Goal: Information Seeking & Learning: Understand process/instructions

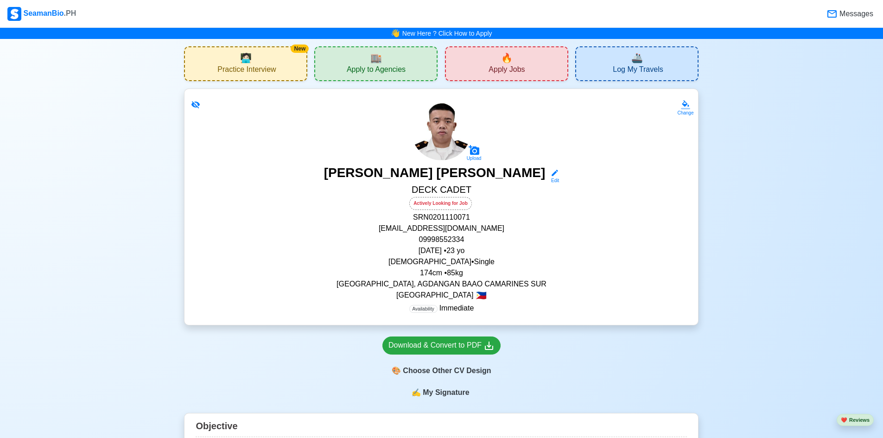
click at [381, 66] on span "Apply to Agencies" at bounding box center [376, 71] width 59 height 12
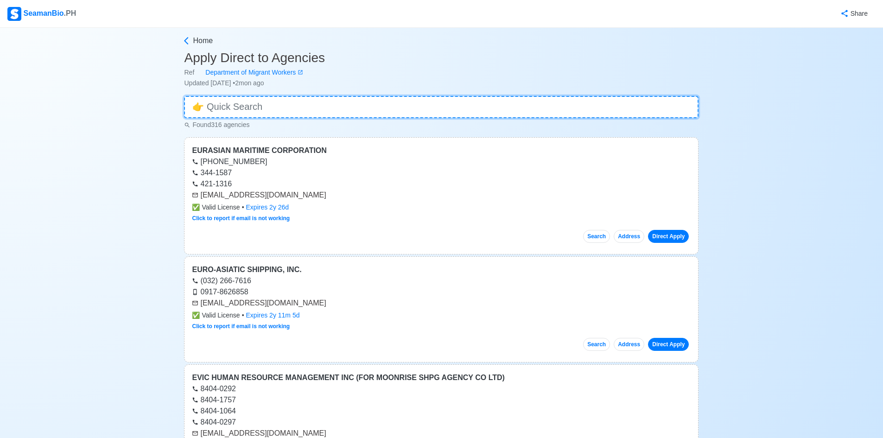
click at [408, 105] on input at bounding box center [441, 107] width 515 height 22
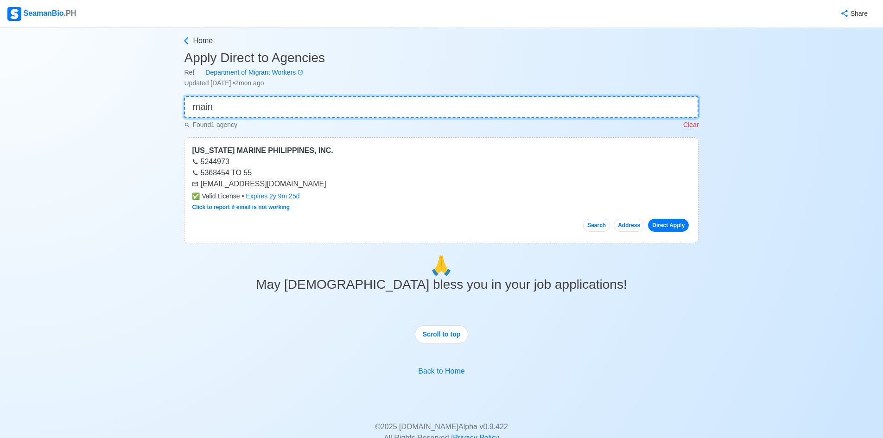
type input "main"
drag, startPoint x: 408, startPoint y: 105, endPoint x: 472, endPoint y: 185, distance: 102.0
click at [472, 185] on div "[EMAIL_ADDRESS][DOMAIN_NAME]" at bounding box center [441, 184] width 499 height 11
drag, startPoint x: 326, startPoint y: 185, endPoint x: 218, endPoint y: 181, distance: 108.1
click at [218, 181] on div "[EMAIL_ADDRESS][DOMAIN_NAME]" at bounding box center [441, 184] width 499 height 11
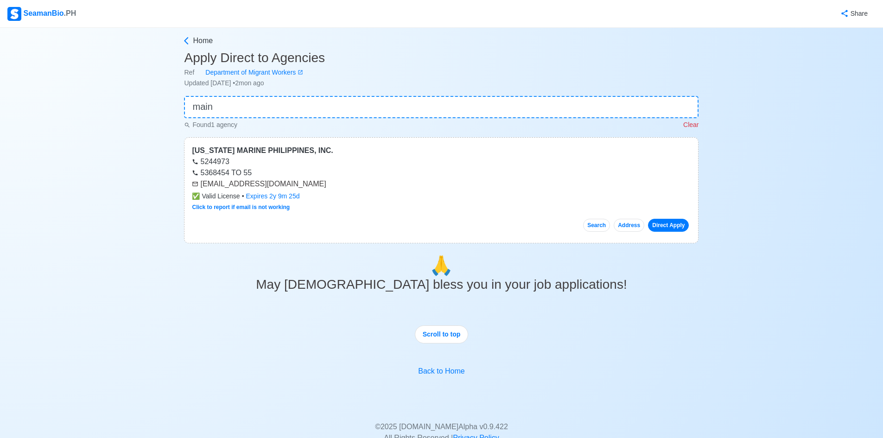
drag, startPoint x: 339, startPoint y: 185, endPoint x: 201, endPoint y: 186, distance: 138.2
click at [201, 186] on div "[EMAIL_ADDRESS][DOMAIN_NAME]" at bounding box center [441, 184] width 499 height 11
copy div "[EMAIL_ADDRESS][DOMAIN_NAME]"
click at [688, 125] on p "Clear" at bounding box center [691, 125] width 15 height 10
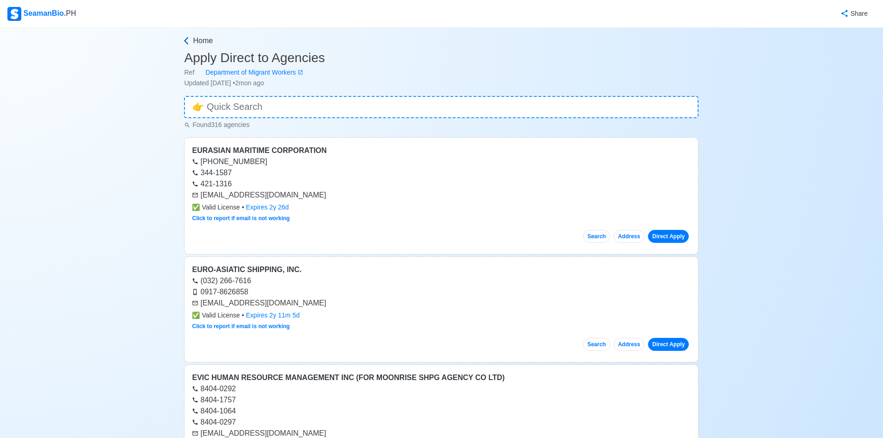
click at [182, 40] on icon at bounding box center [186, 40] width 9 height 9
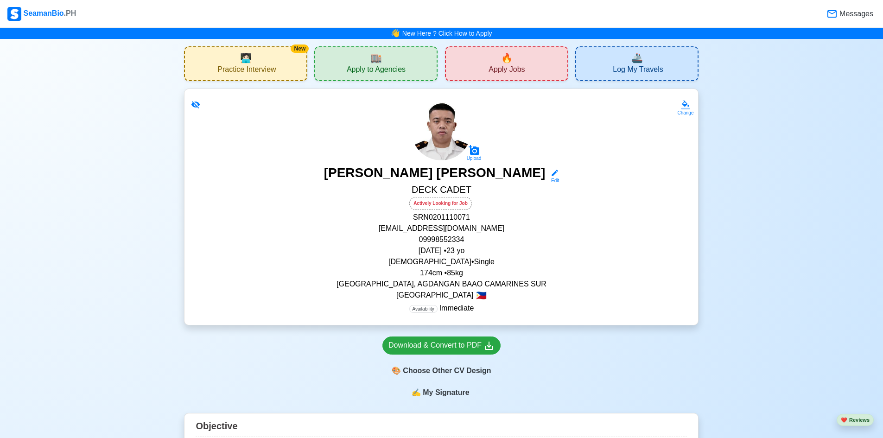
click at [499, 70] on span "Apply Jobs" at bounding box center [507, 71] width 36 height 12
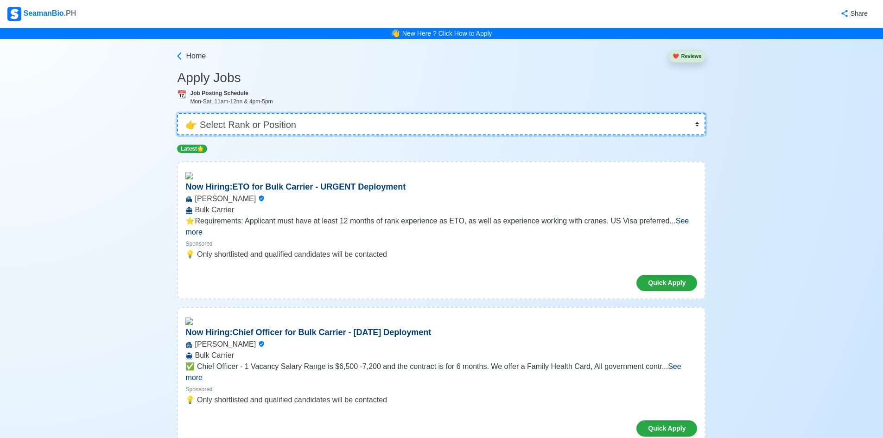
click at [348, 114] on select "👉 Select Rank or Position Master Chief Officer 2nd Officer 3rd Officer Junior O…" at bounding box center [441, 124] width 529 height 22
select select "Cadet"
click at [180, 113] on select "👉 Select Rank or Position Master Chief Officer 2nd Officer 3rd Officer Junior O…" at bounding box center [441, 124] width 529 height 22
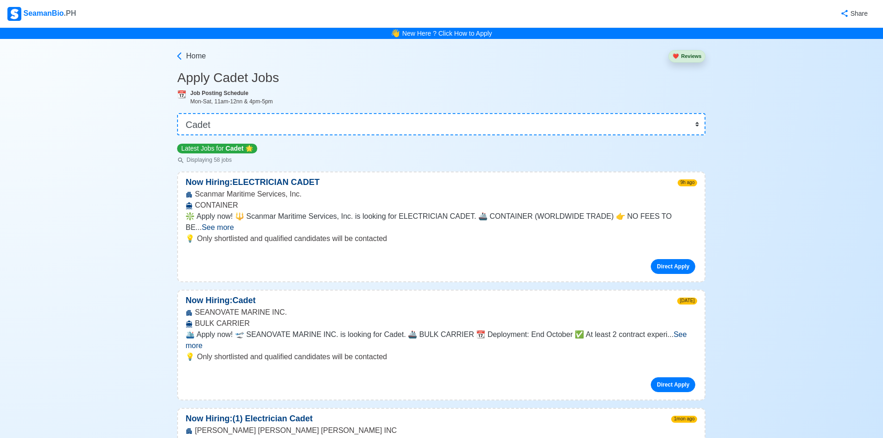
click at [234, 224] on span "See more" at bounding box center [218, 228] width 32 height 8
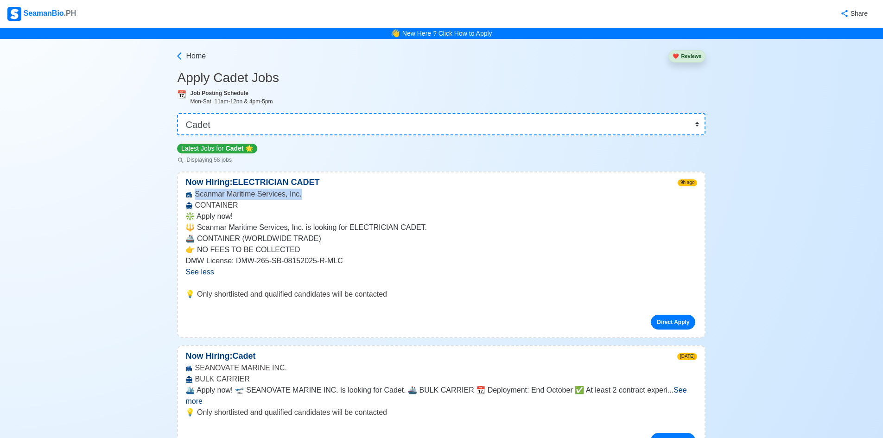
drag, startPoint x: 296, startPoint y: 194, endPoint x: 196, endPoint y: 192, distance: 100.2
click at [196, 192] on div "Scanmar Maritime Services, Inc. CONTAINER" at bounding box center [441, 200] width 527 height 22
copy div "Scanmar Maritime Services, Inc."
click at [182, 60] on icon at bounding box center [179, 55] width 9 height 9
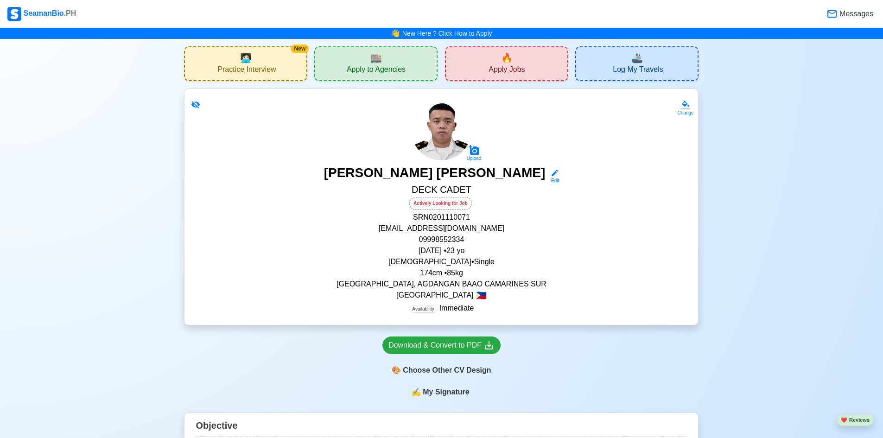
click at [364, 69] on span "Apply to Agencies" at bounding box center [376, 71] width 59 height 12
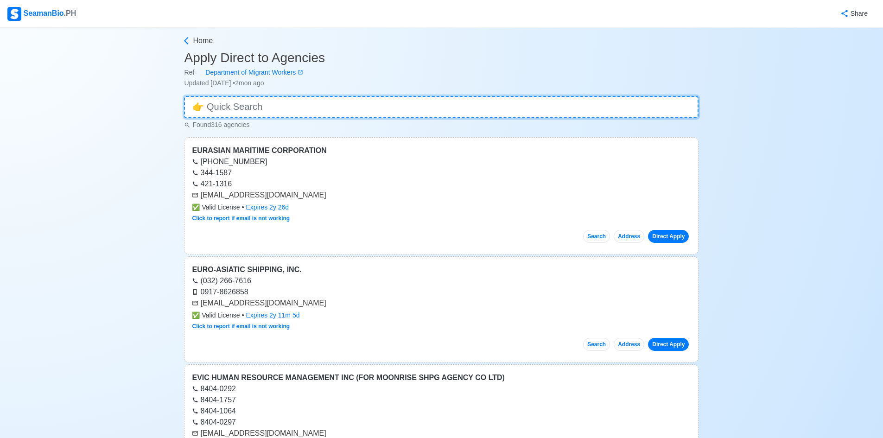
click at [355, 105] on input at bounding box center [441, 107] width 515 height 22
paste input "Scanmar Maritime Services, Inc."
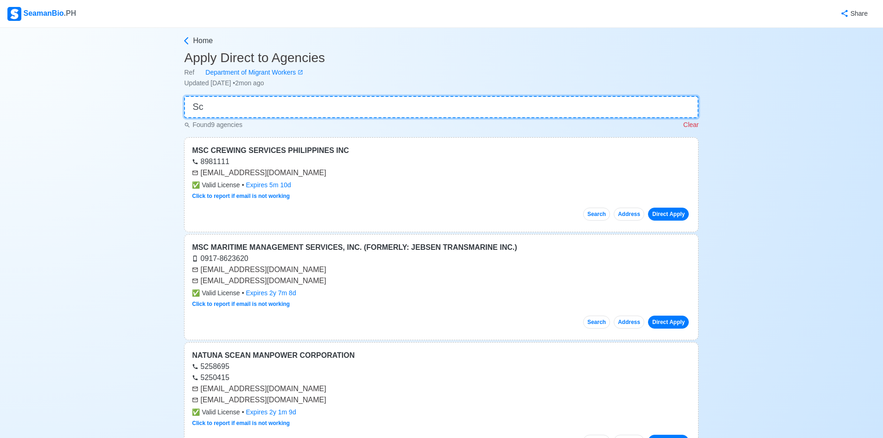
type input "S"
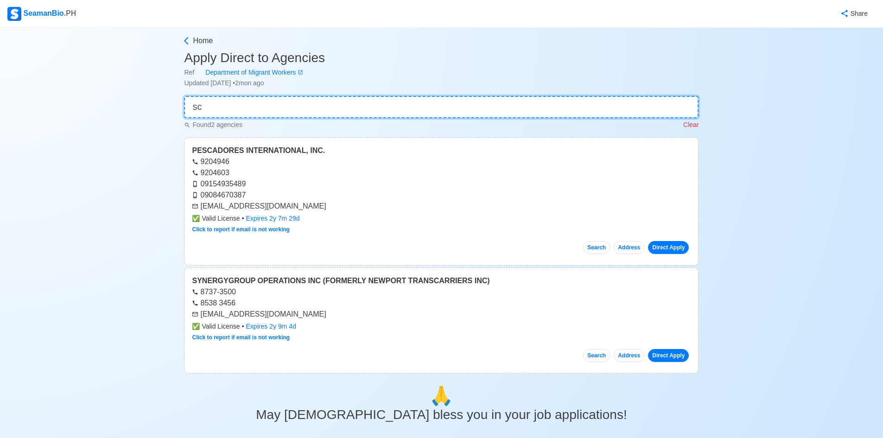
type input "s"
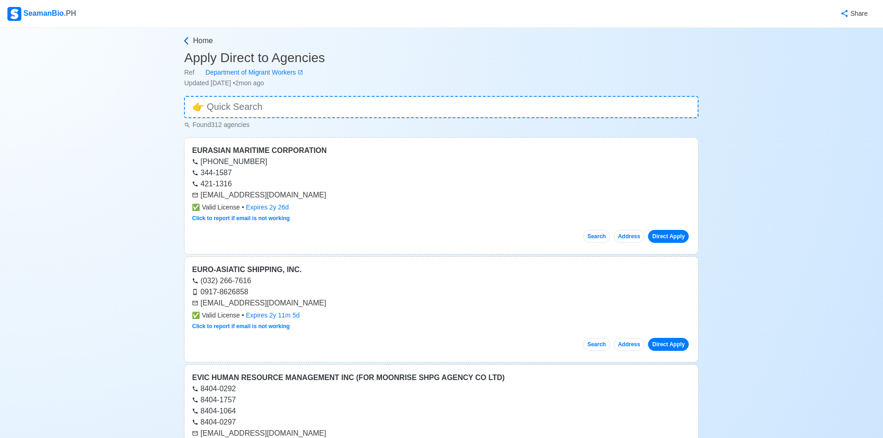
click at [188, 41] on icon at bounding box center [186, 40] width 9 height 9
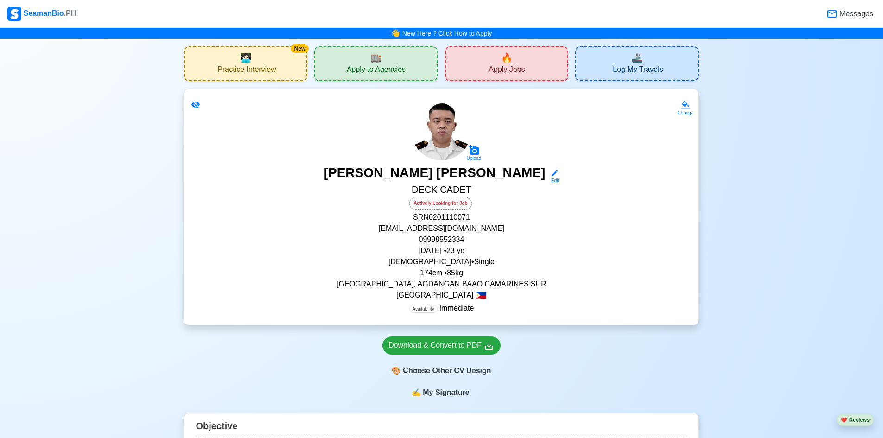
click at [505, 77] on div "🔥 Apply Jobs" at bounding box center [506, 63] width 123 height 35
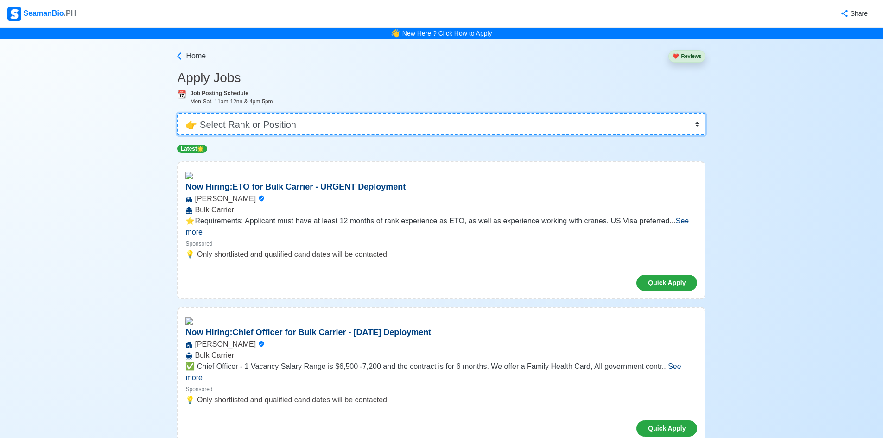
click at [347, 123] on select "👉 Select Rank or Position Master Chief Officer 2nd Officer 3rd Officer Junior O…" at bounding box center [441, 124] width 529 height 22
click at [180, 113] on select "👉 Select Rank or Position Master Chief Officer 2nd Officer 3rd Officer Junior O…" at bounding box center [441, 124] width 529 height 22
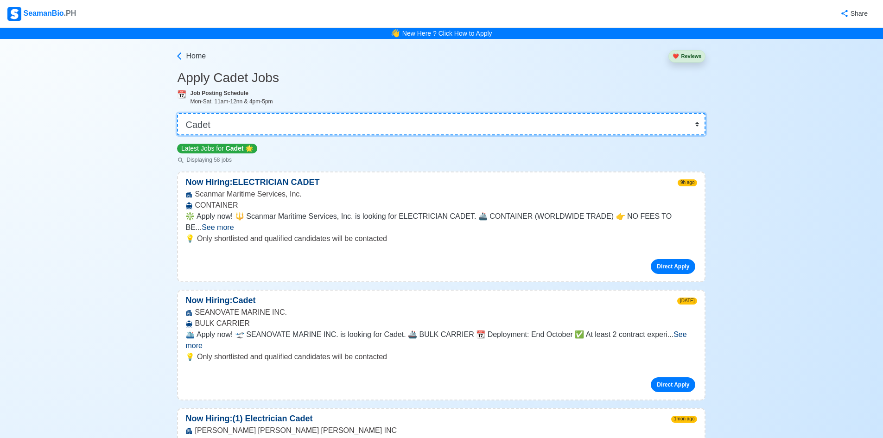
click at [321, 127] on select "👉 Select Rank or Position Master Chief Officer 2nd Officer 3rd Officer Junior O…" at bounding box center [441, 124] width 529 height 22
click at [180, 113] on select "👉 Select Rank or Position Master Chief Officer 2nd Officer 3rd Officer Junior O…" at bounding box center [441, 124] width 529 height 22
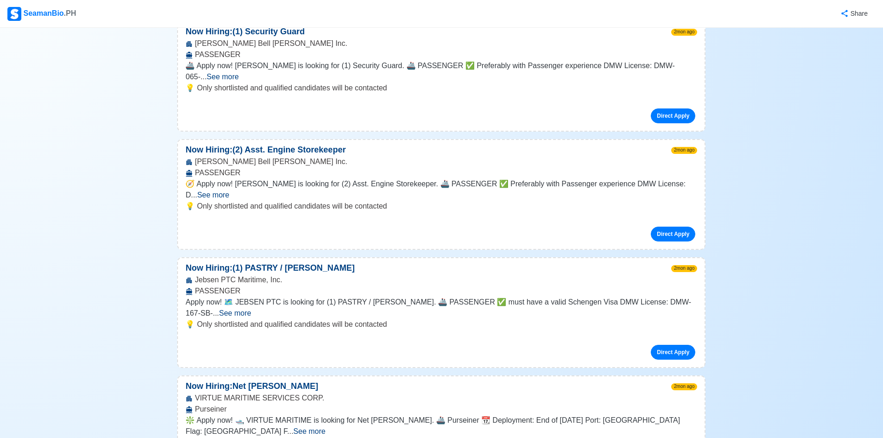
scroll to position [3339, 0]
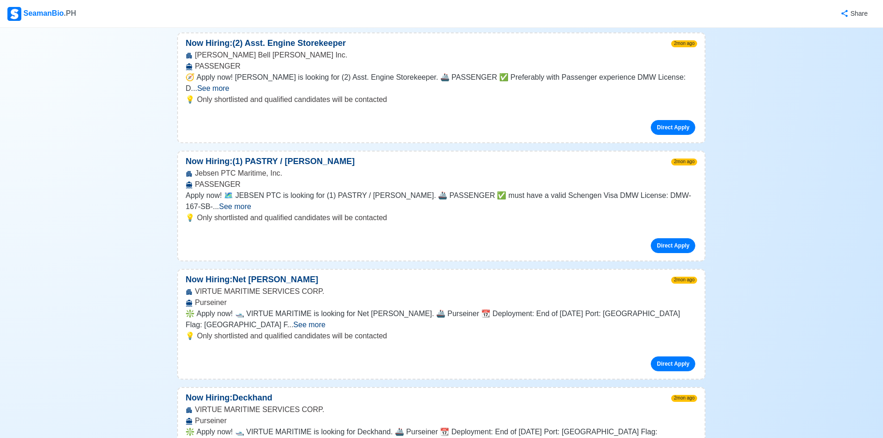
click at [318, 438] on span "See more" at bounding box center [302, 443] width 32 height 8
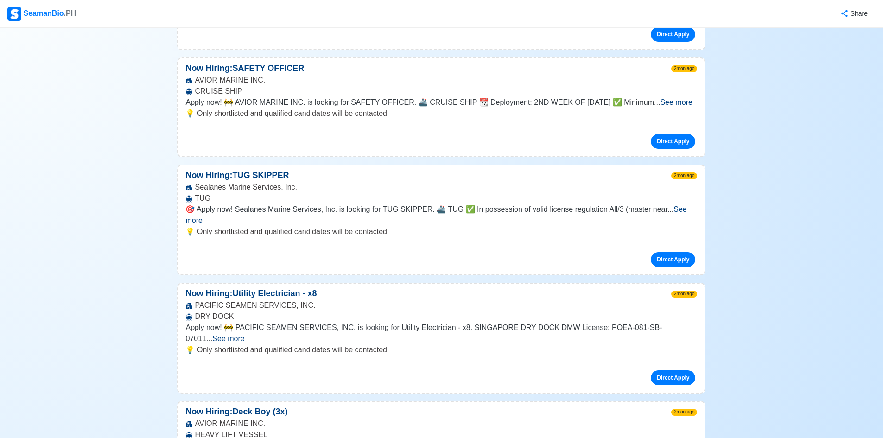
scroll to position [3896, 0]
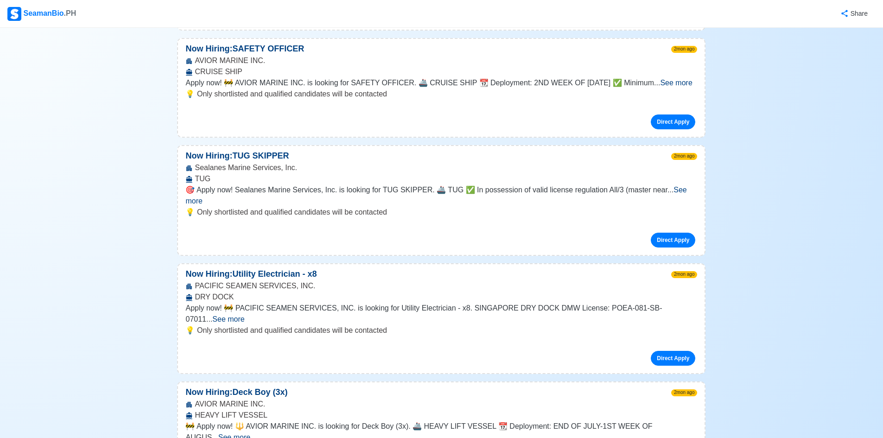
click at [250, 434] on span "See more" at bounding box center [234, 438] width 32 height 8
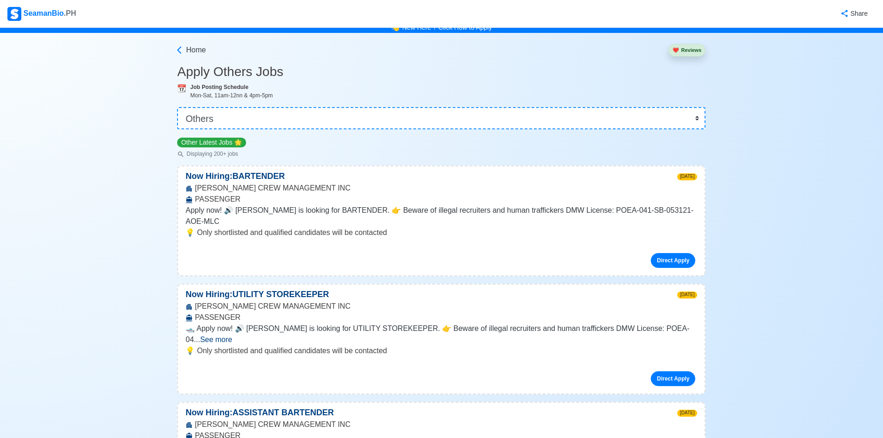
scroll to position [0, 0]
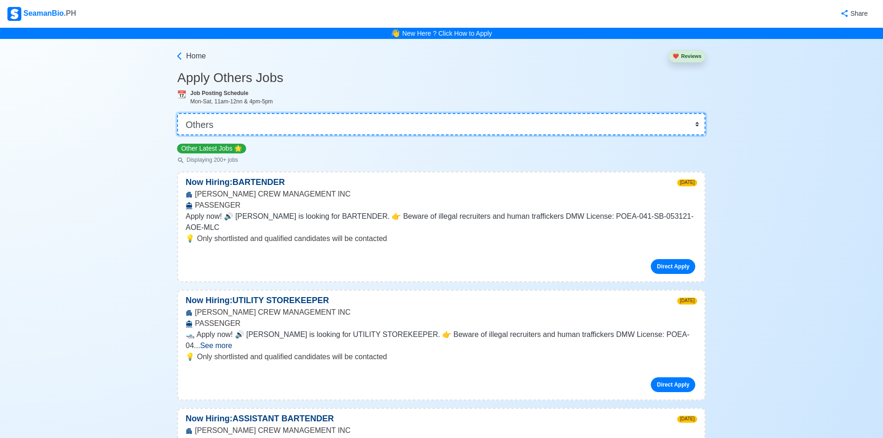
click at [320, 131] on select "👉 Select Rank or Position Master Chief Officer 2nd Officer 3rd Officer Junior O…" at bounding box center [441, 124] width 529 height 22
select select "Ordinary [PERSON_NAME]"
click at [180, 113] on select "👉 Select Rank or Position Master Chief Officer 2nd Officer 3rd Officer Junior O…" at bounding box center [441, 124] width 529 height 22
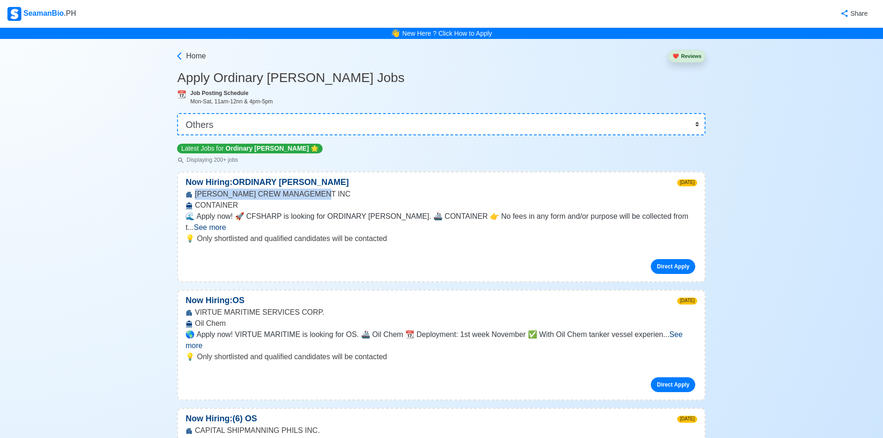
drag, startPoint x: 314, startPoint y: 194, endPoint x: 191, endPoint y: 197, distance: 123.8
click at [191, 197] on div "[PERSON_NAME] CREW MANAGEMENT INC CONTAINER" at bounding box center [441, 200] width 527 height 22
copy div "[PERSON_NAME] CREW MANAGEMENT INC"
click at [178, 48] on div "Home" at bounding box center [191, 54] width 29 height 22
click at [177, 57] on icon at bounding box center [179, 55] width 9 height 9
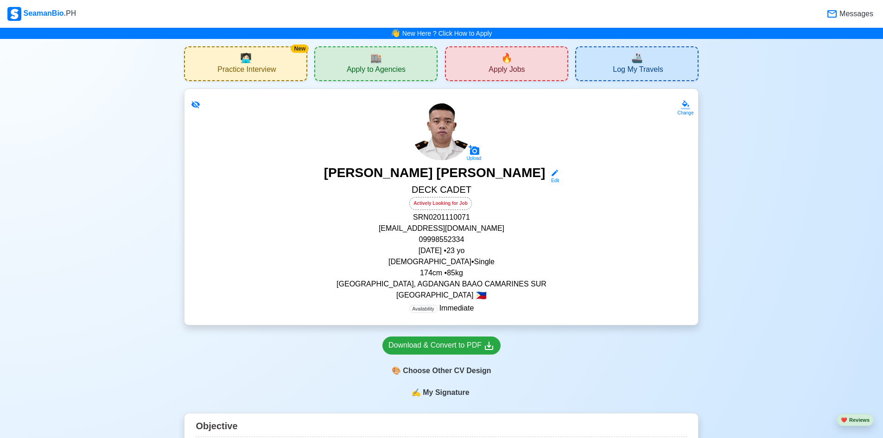
click at [386, 66] on span "Apply to Agencies" at bounding box center [376, 71] width 59 height 12
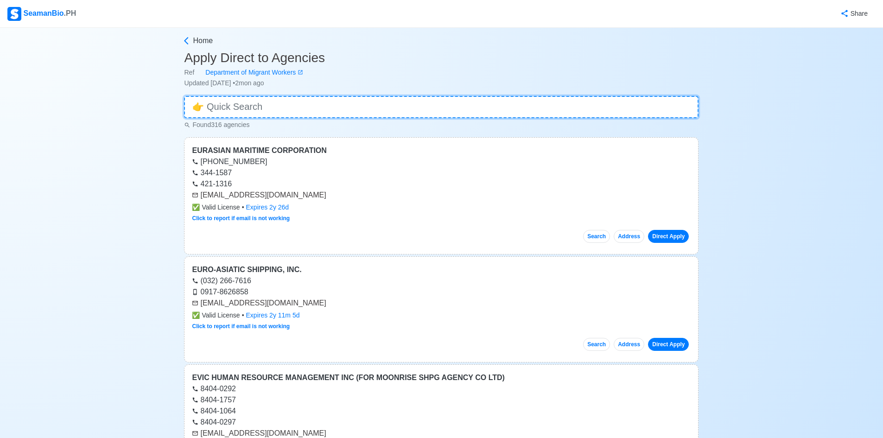
click at [359, 105] on input at bounding box center [441, 107] width 515 height 22
paste input "[PERSON_NAME] CREW MANAGEMENT INC"
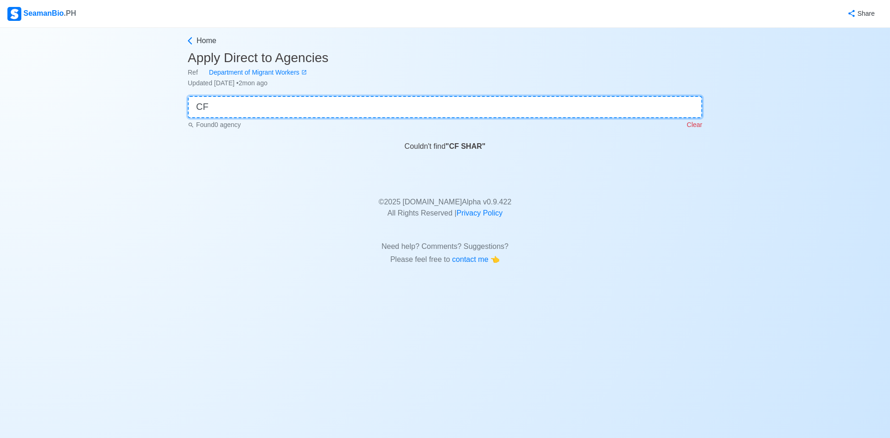
type input "C"
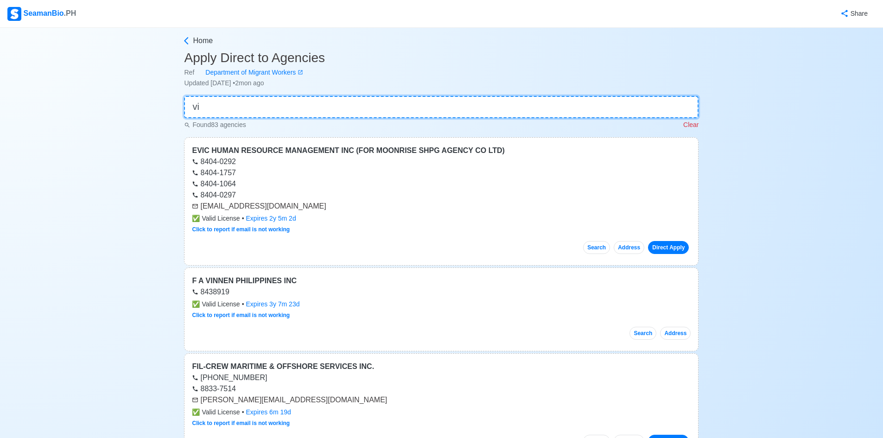
type input "v"
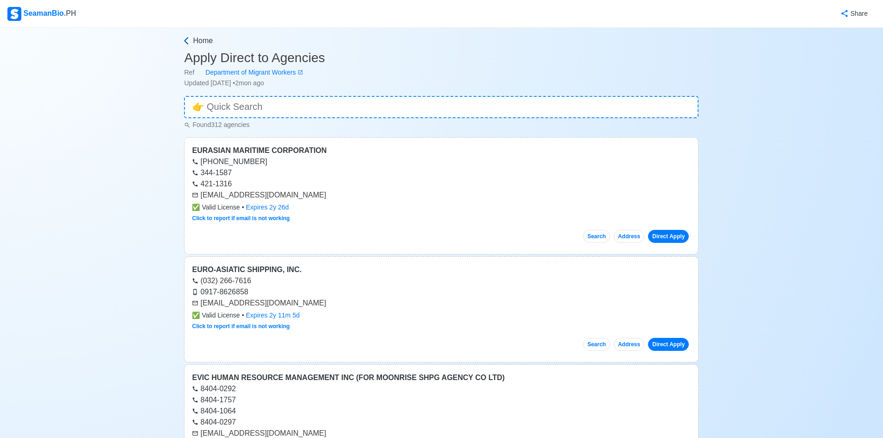
click at [188, 36] on link "Home" at bounding box center [440, 40] width 517 height 11
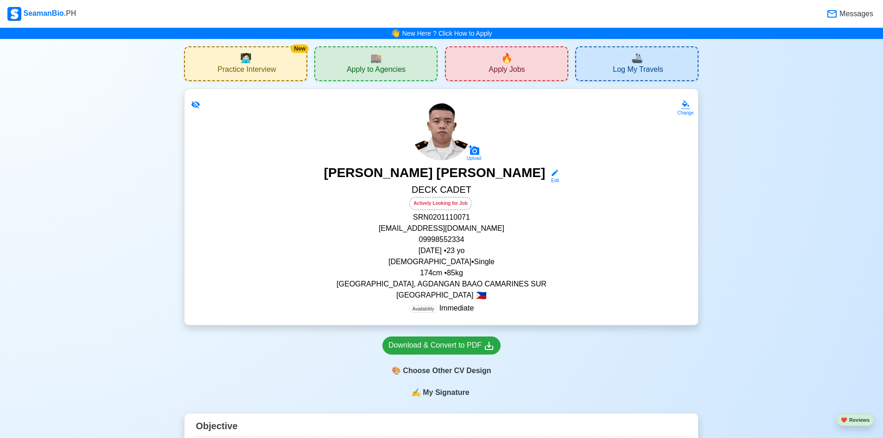
click at [246, 72] on span "Practice Interview" at bounding box center [247, 71] width 58 height 12
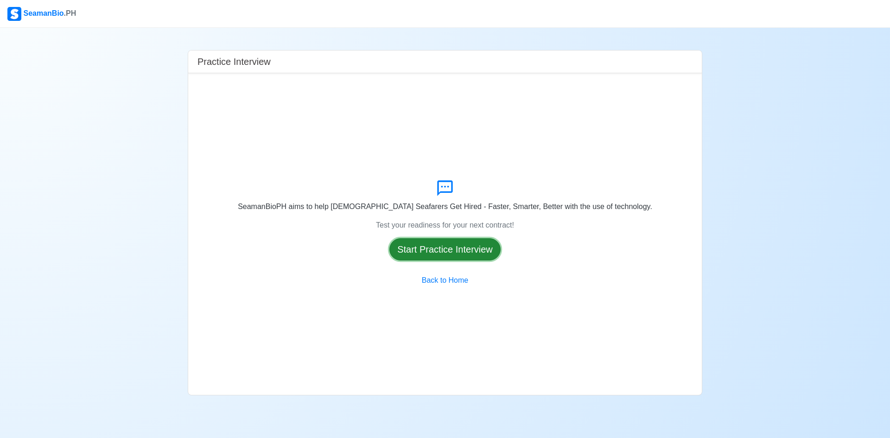
click at [491, 252] on button "Start Practice Interview" at bounding box center [445, 249] width 111 height 22
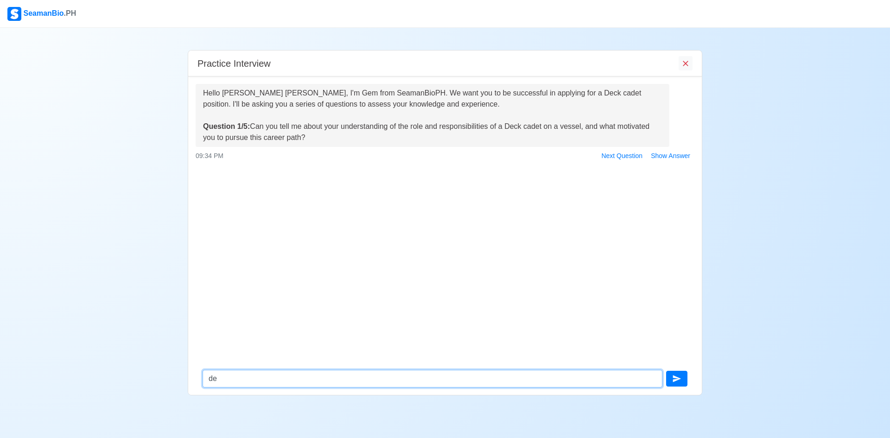
type textarea "d"
type textarea "the role of deck cadet is to assist and comply in any order and help in navigat…"
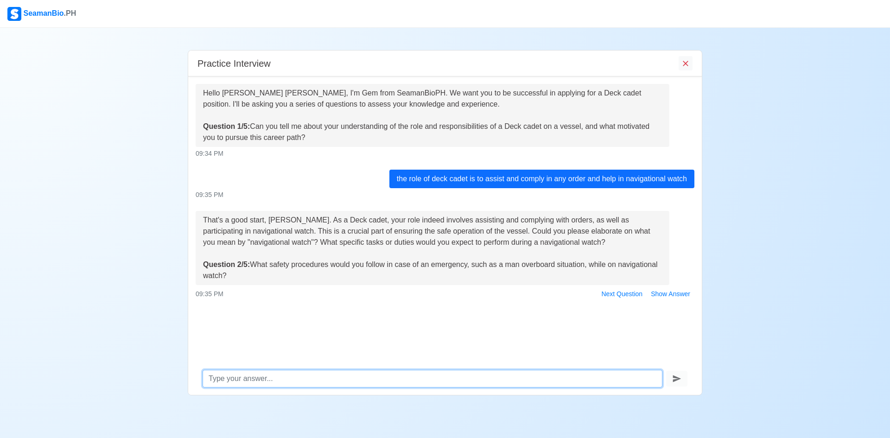
click at [300, 374] on textarea at bounding box center [433, 379] width 460 height 18
type textarea "first you need to press the mob botton to alert all crew to help and assist dur…"
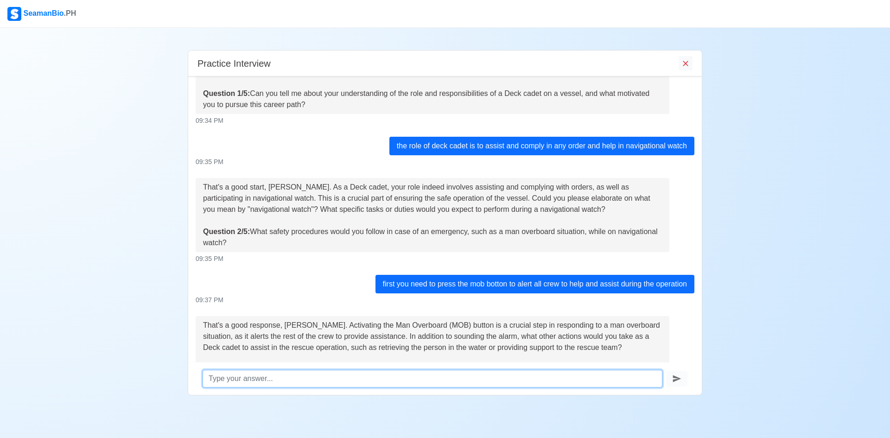
scroll to position [89, 0]
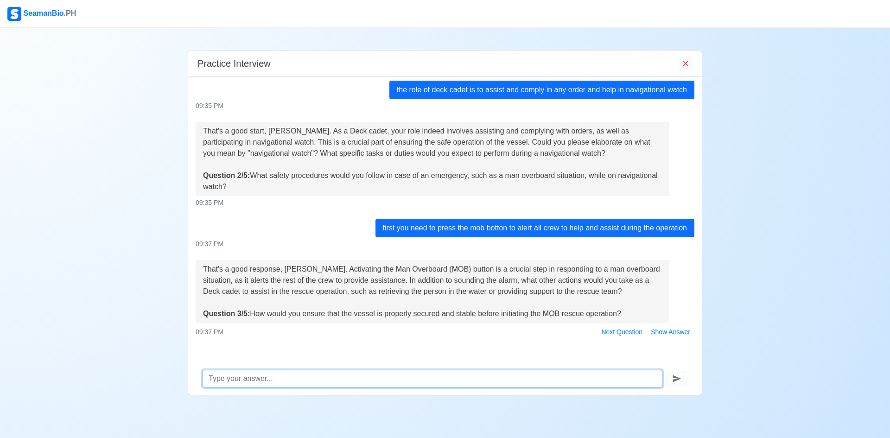
click at [387, 384] on textarea at bounding box center [433, 379] width 460 height 18
type textarea "always check the guide lines and the proper using of it as to follow the safety…"
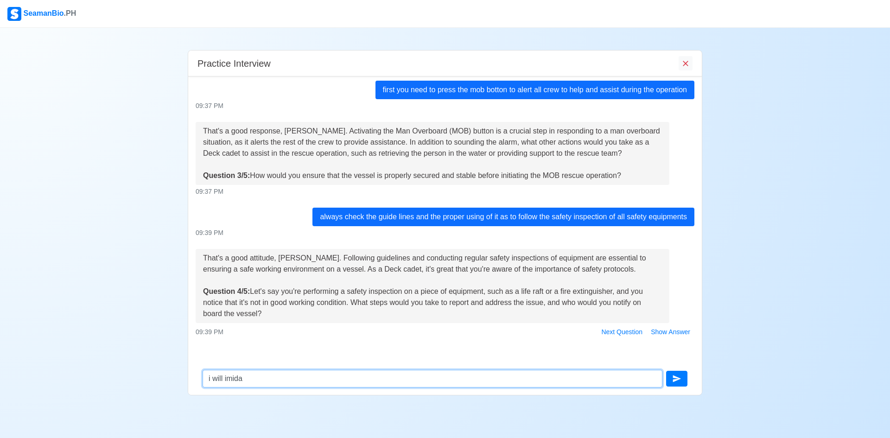
scroll to position [234, 0]
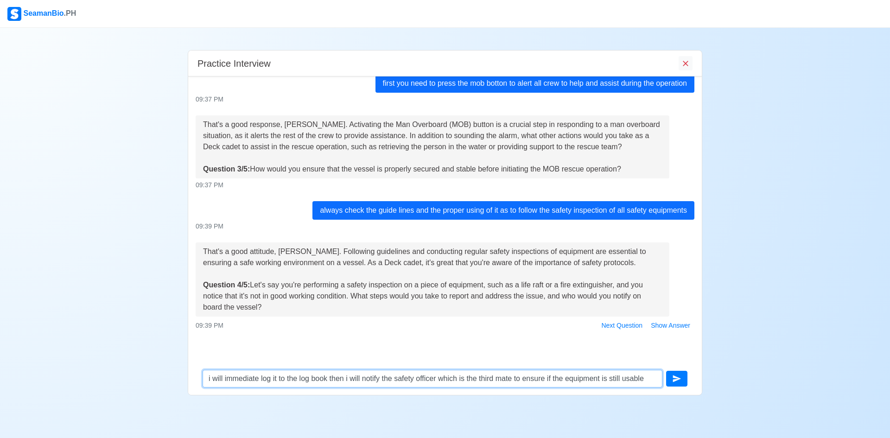
type textarea "i will immediate log it to the log book then i will notify the safety officer w…"
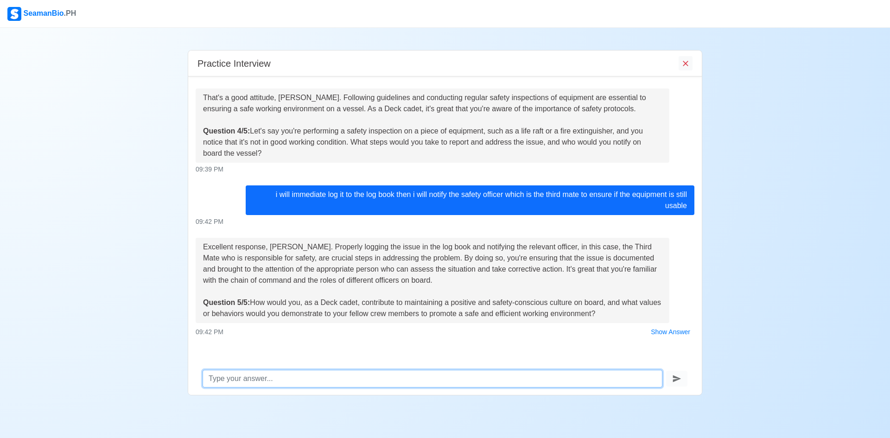
scroll to position [388, 0]
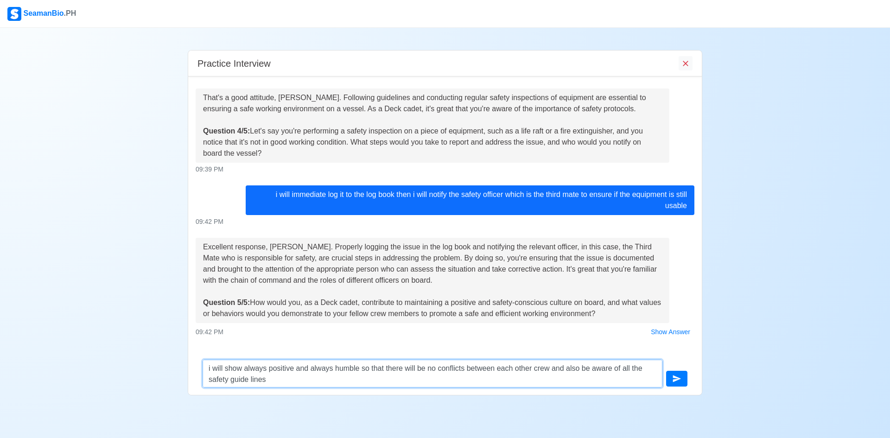
type textarea "i will show always positive and always humble so that there will be no conflict…"
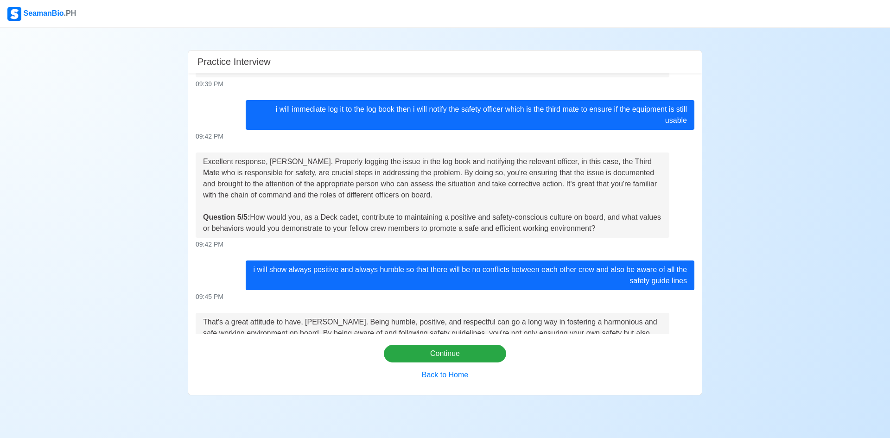
scroll to position [602, 0]
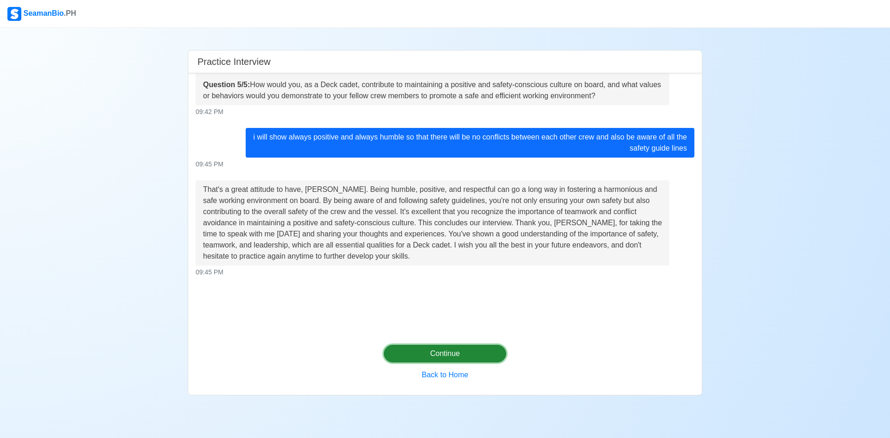
click at [465, 354] on button "Continue" at bounding box center [445, 354] width 123 height 18
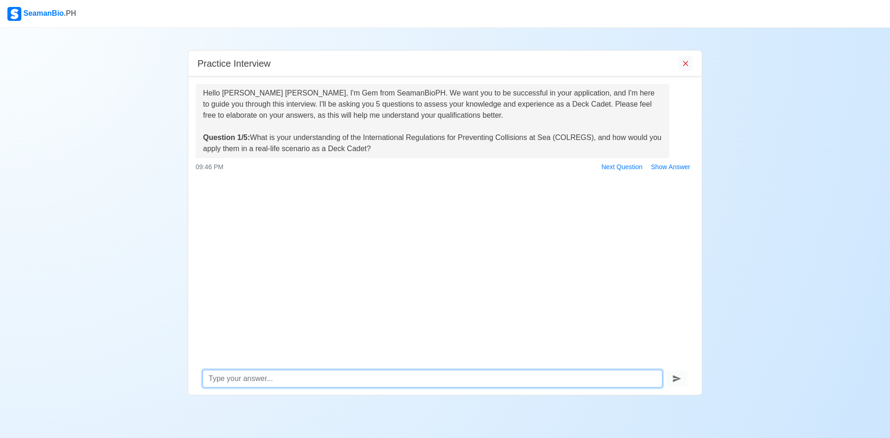
click at [353, 377] on textarea at bounding box center [433, 379] width 460 height 18
type textarea "colregs is an intervention that has been created to be a safety protocol to avo…"
